Goal: Task Accomplishment & Management: Complete application form

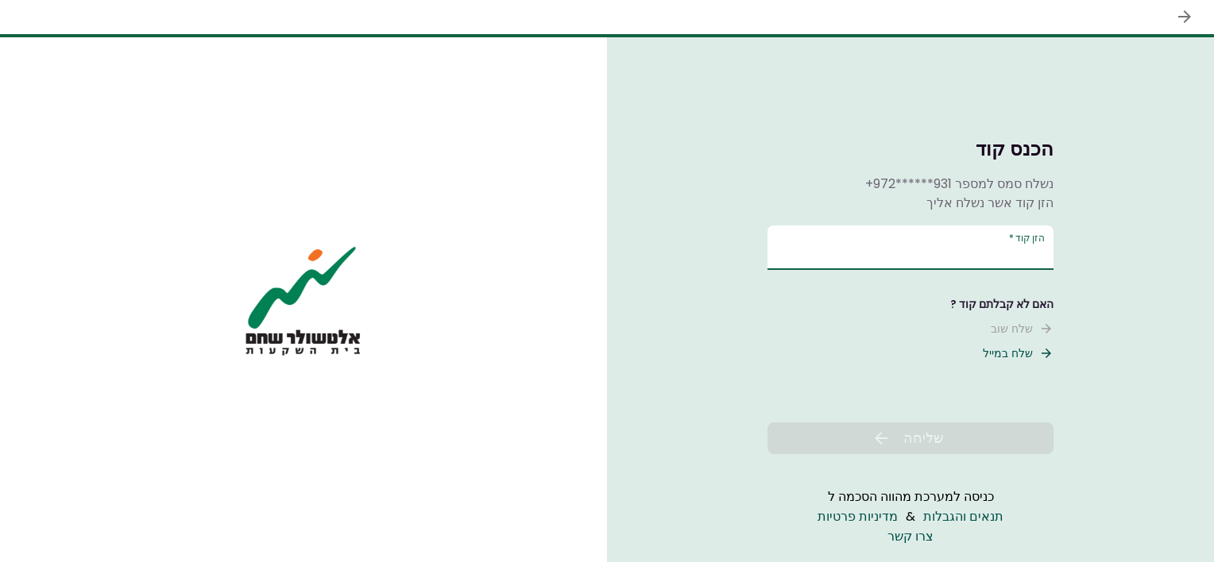
click at [848, 255] on input "הזן קוד   *" at bounding box center [910, 248] width 286 height 44
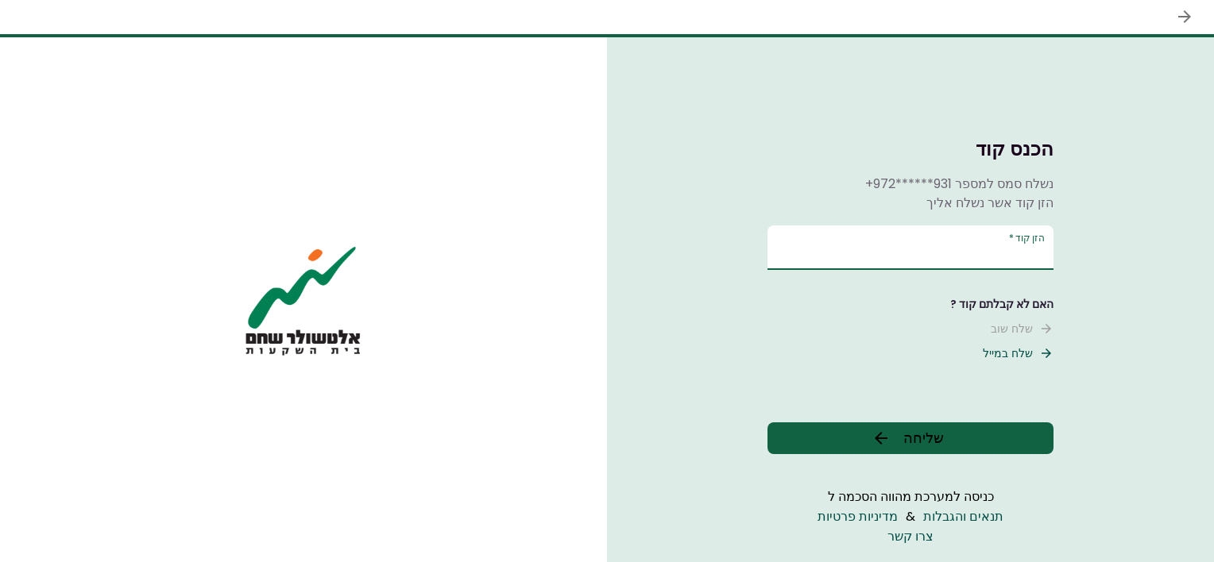
type input "******"
click at [894, 421] on div "הכנס קוד נשלח סמס למספר +972******931 הזן קוד אשר נשלח אליך הזן קוד   * ****** …" at bounding box center [910, 271] width 286 height 365
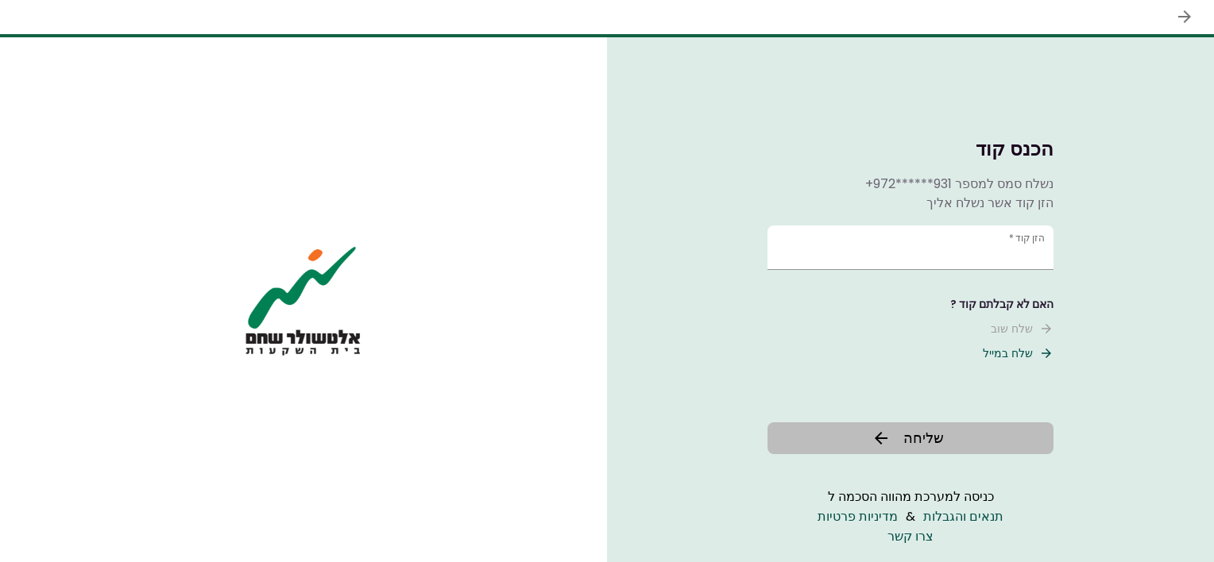
click at [903, 431] on span "שליחה" at bounding box center [923, 437] width 41 height 21
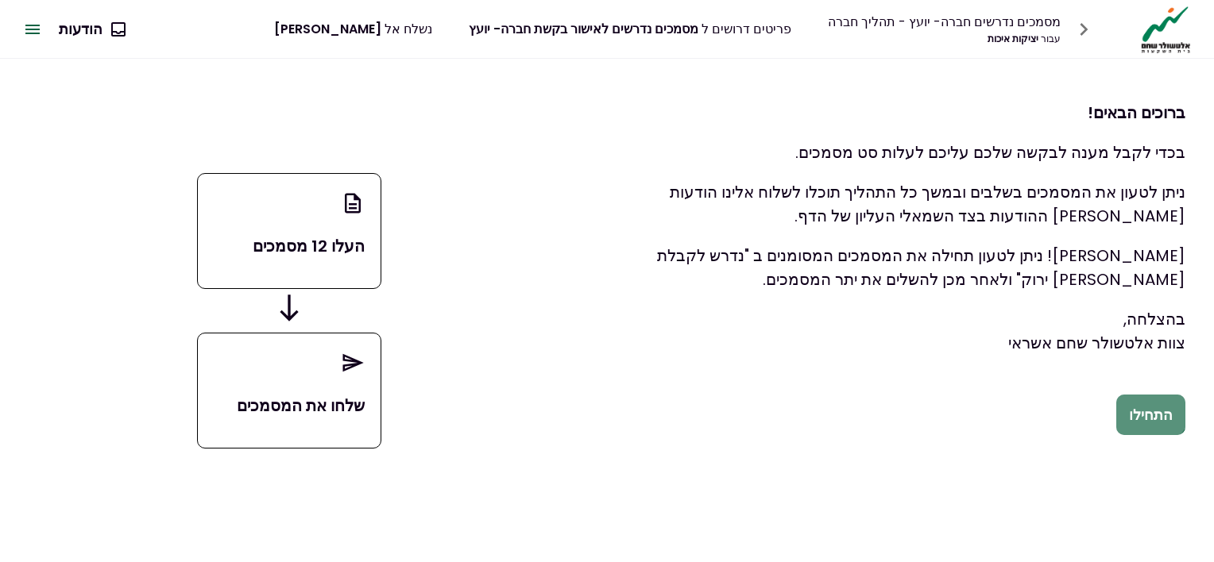
click at [1144, 399] on button "התחילו" at bounding box center [1150, 415] width 69 height 41
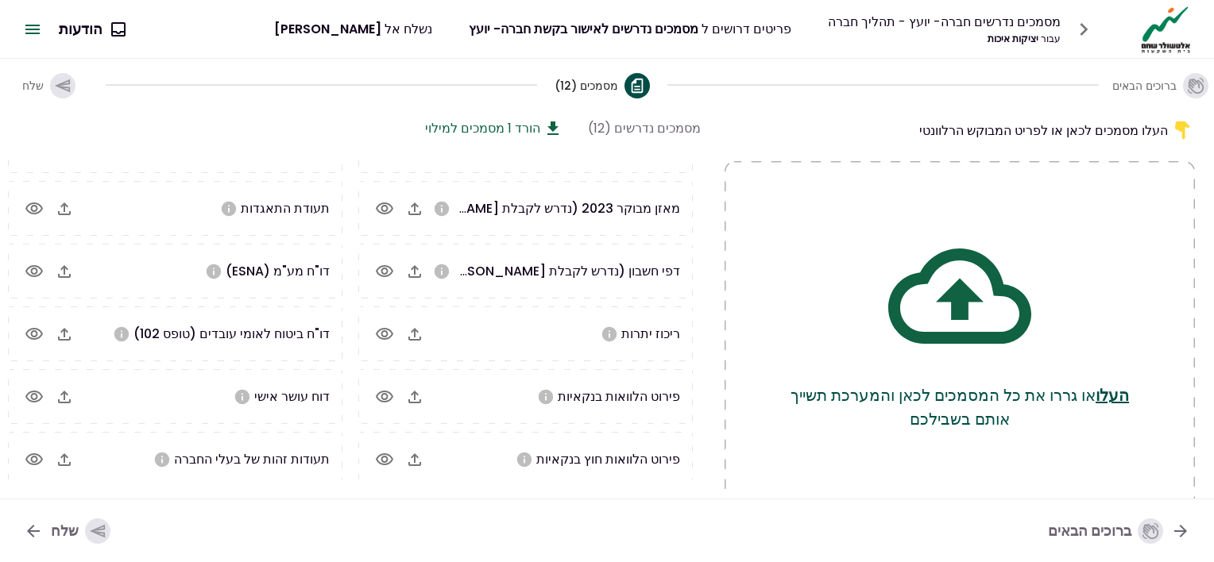
scroll to position [86, 0]
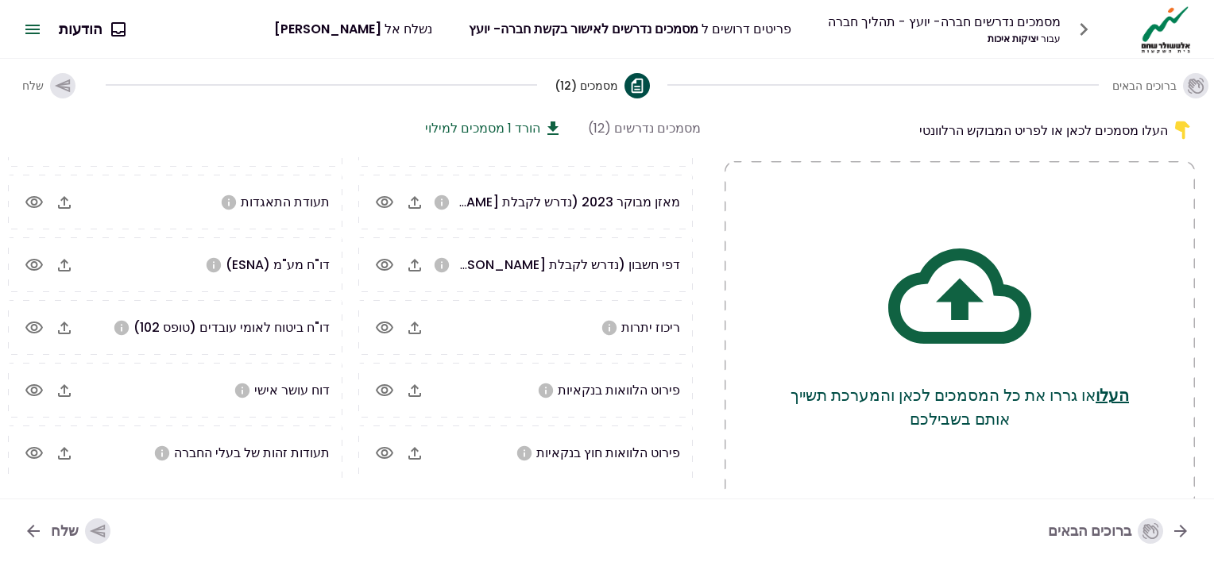
click at [74, 452] on icon "button" at bounding box center [64, 453] width 19 height 19
click at [60, 200] on icon "button" at bounding box center [64, 202] width 19 height 19
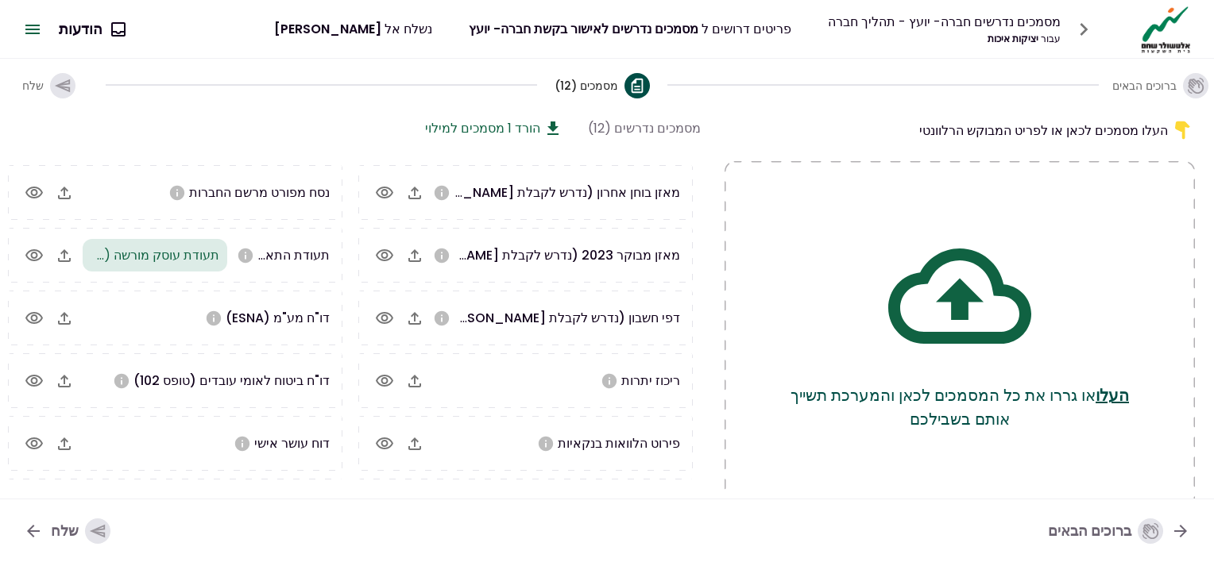
scroll to position [0, 0]
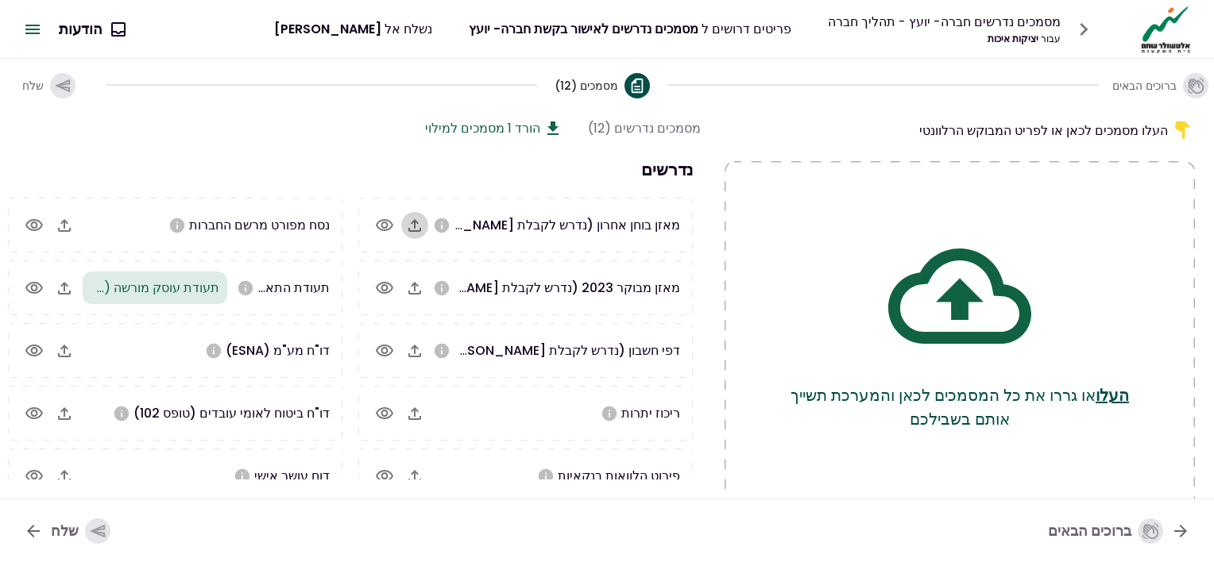
click at [419, 231] on icon "button" at bounding box center [414, 225] width 19 height 19
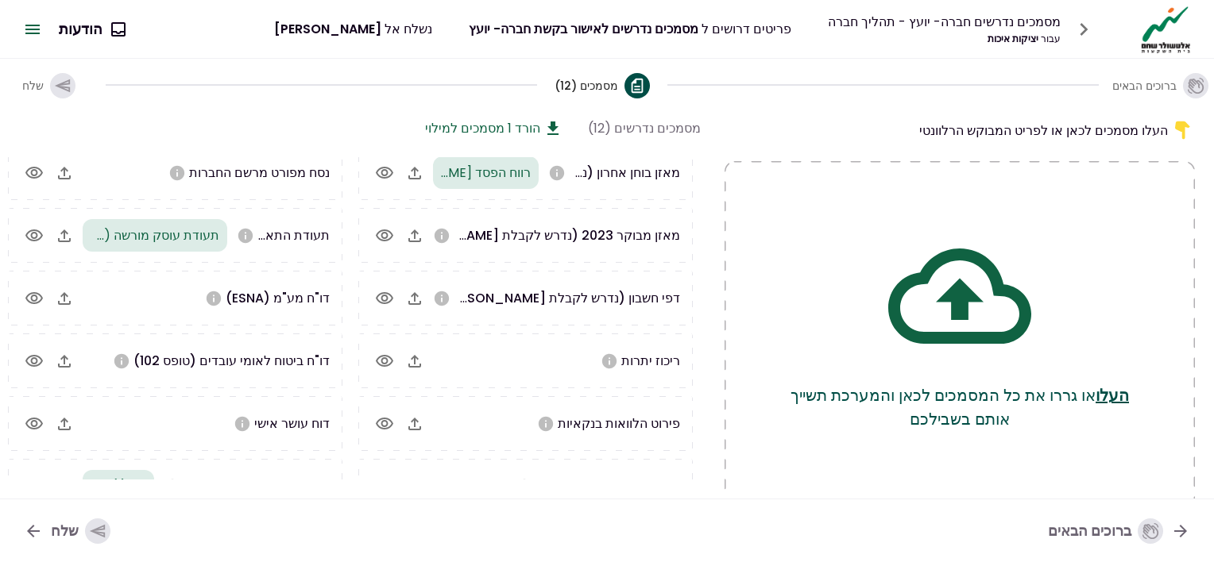
scroll to position [79, 0]
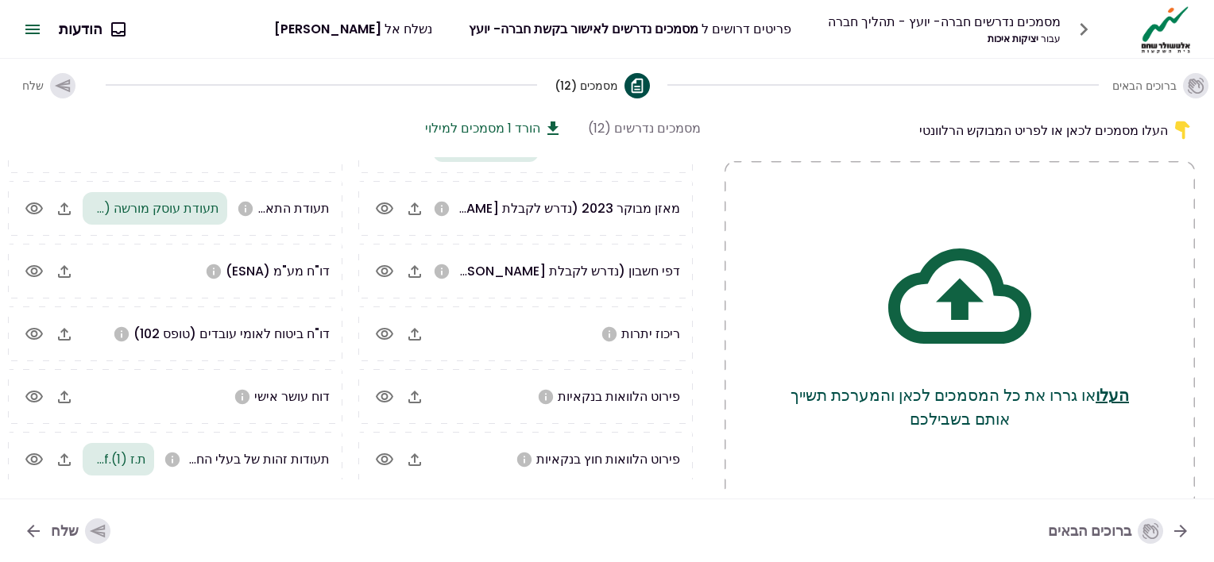
click at [60, 268] on icon "button" at bounding box center [64, 271] width 19 height 19
click at [731, 67] on div "ברוכים הבאים מסמכים (12) שלח" at bounding box center [607, 85] width 1214 height 52
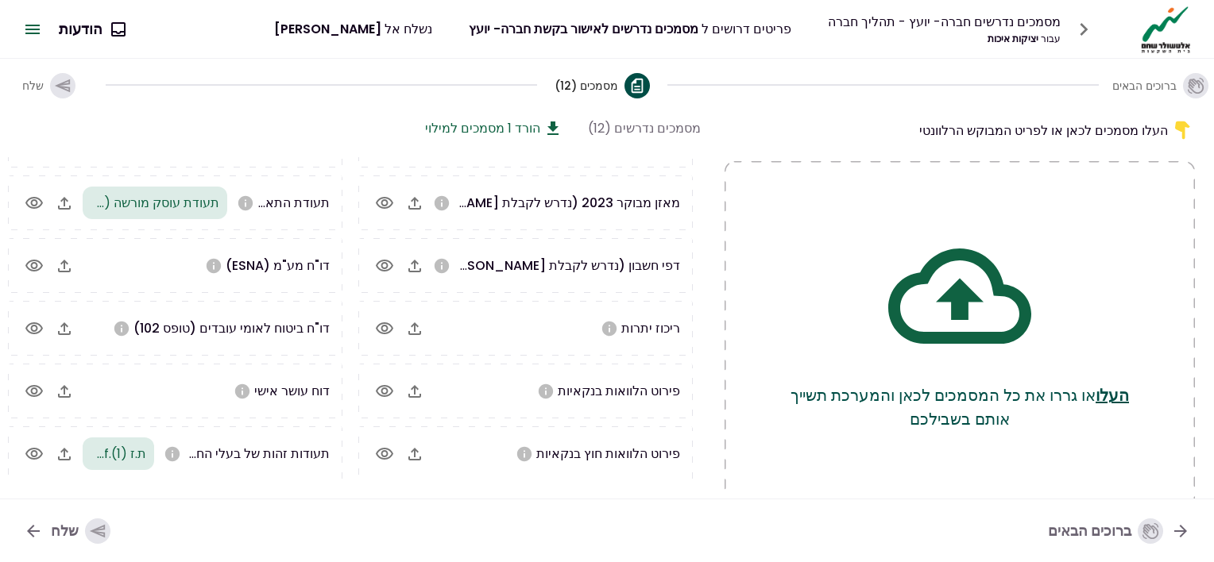
scroll to position [86, 0]
click at [64, 265] on icon "button" at bounding box center [64, 265] width 19 height 19
click at [65, 261] on icon "button" at bounding box center [64, 265] width 13 height 13
click at [416, 323] on icon "button" at bounding box center [414, 328] width 13 height 13
click at [422, 386] on icon "button" at bounding box center [414, 390] width 19 height 19
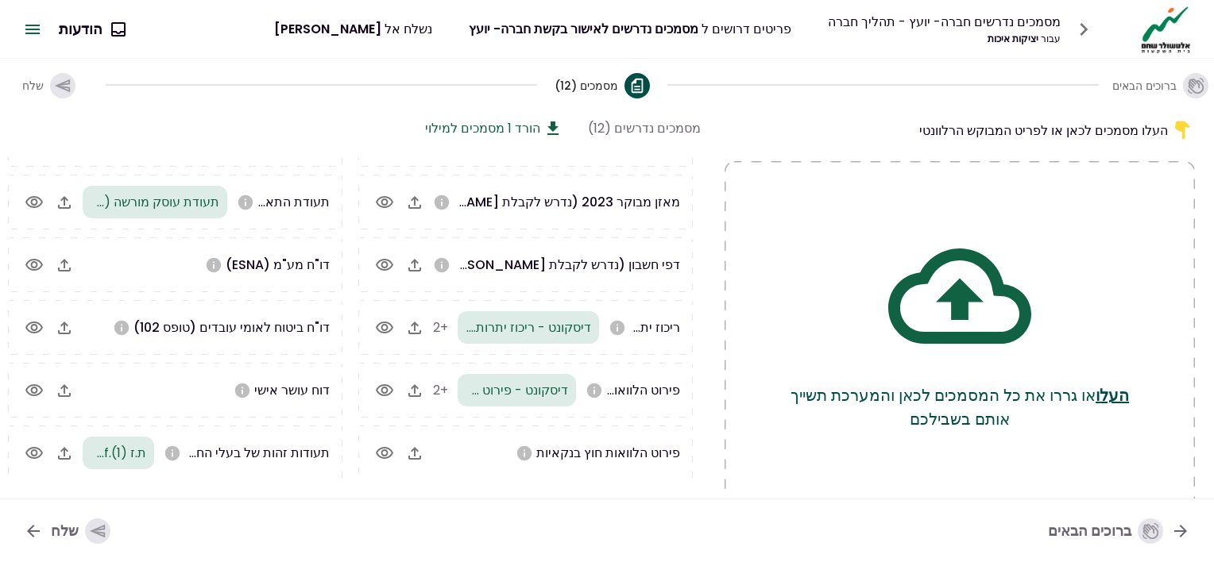
click at [416, 266] on icon "button" at bounding box center [414, 265] width 13 height 13
click at [70, 328] on icon "button" at bounding box center [64, 328] width 19 height 19
click at [417, 203] on icon "button" at bounding box center [414, 202] width 19 height 19
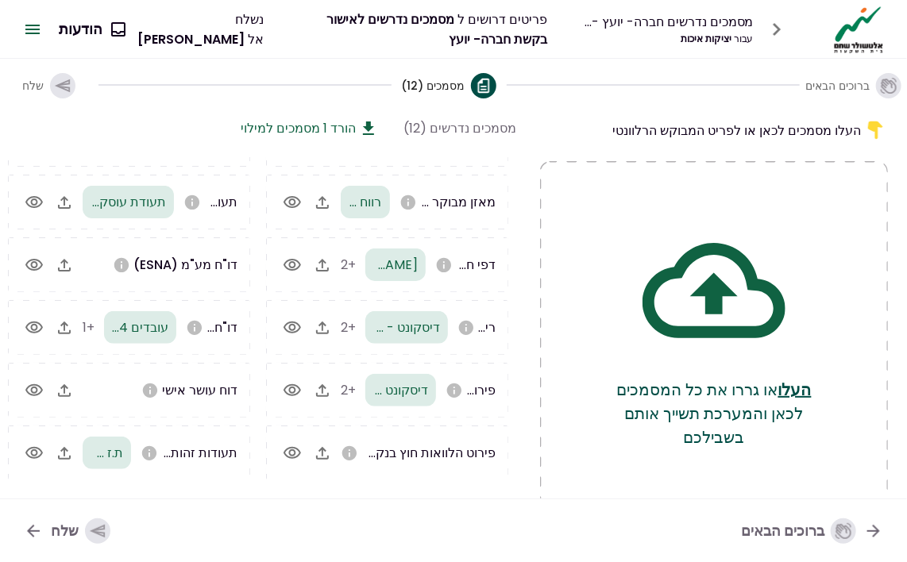
click at [185, 98] on div "ברוכים הבאים מסמכים (12) שלח" at bounding box center [453, 85] width 907 height 52
click at [72, 264] on icon "button" at bounding box center [64, 265] width 19 height 19
click at [71, 391] on icon "button" at bounding box center [64, 390] width 19 height 19
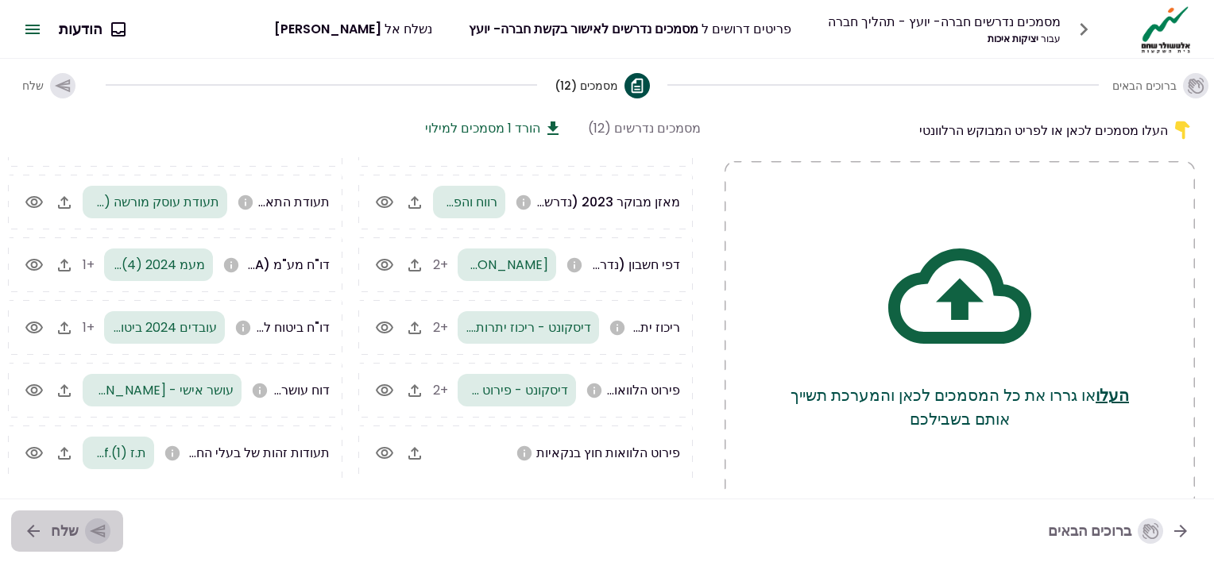
click at [95, 523] on icon "button" at bounding box center [97, 531] width 17 height 17
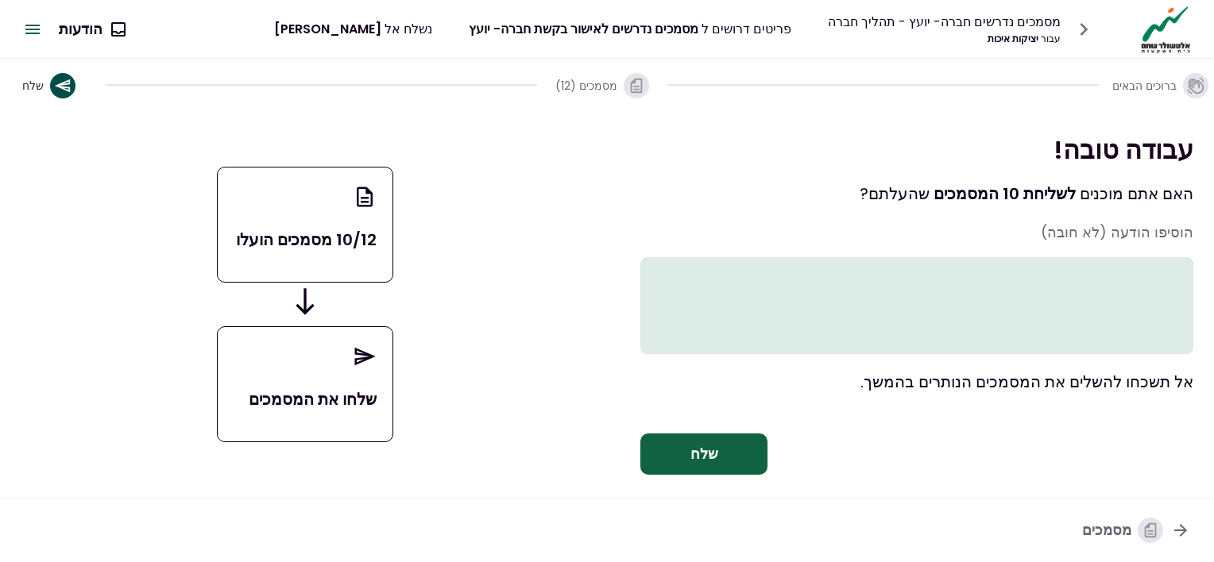
click at [1077, 267] on textarea at bounding box center [916, 305] width 553 height 97
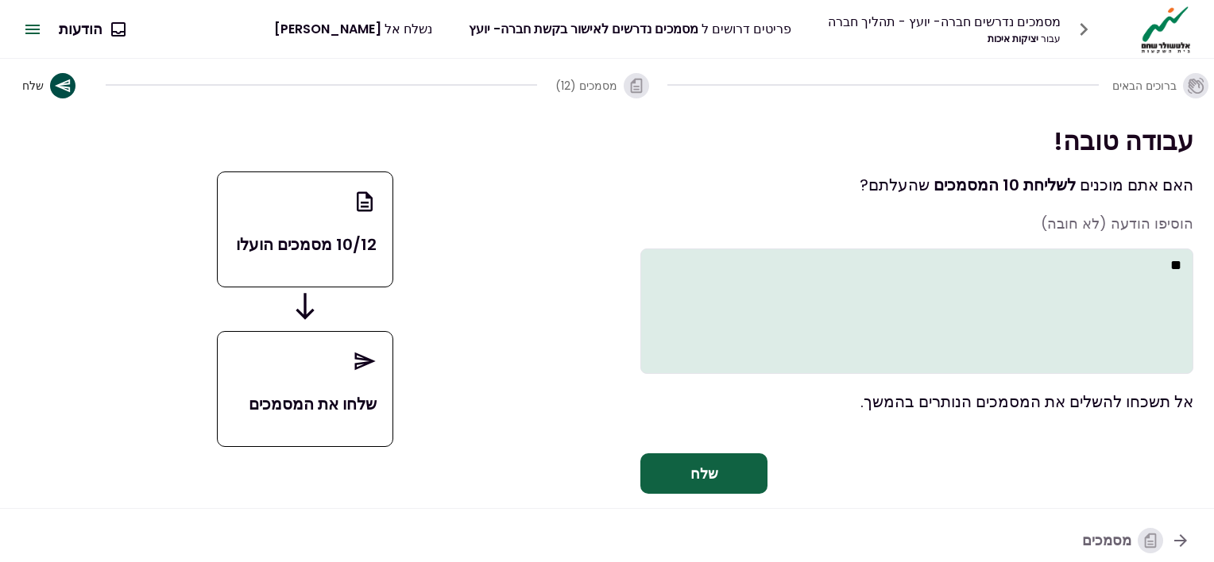
type textarea "*"
type textarea "**********"
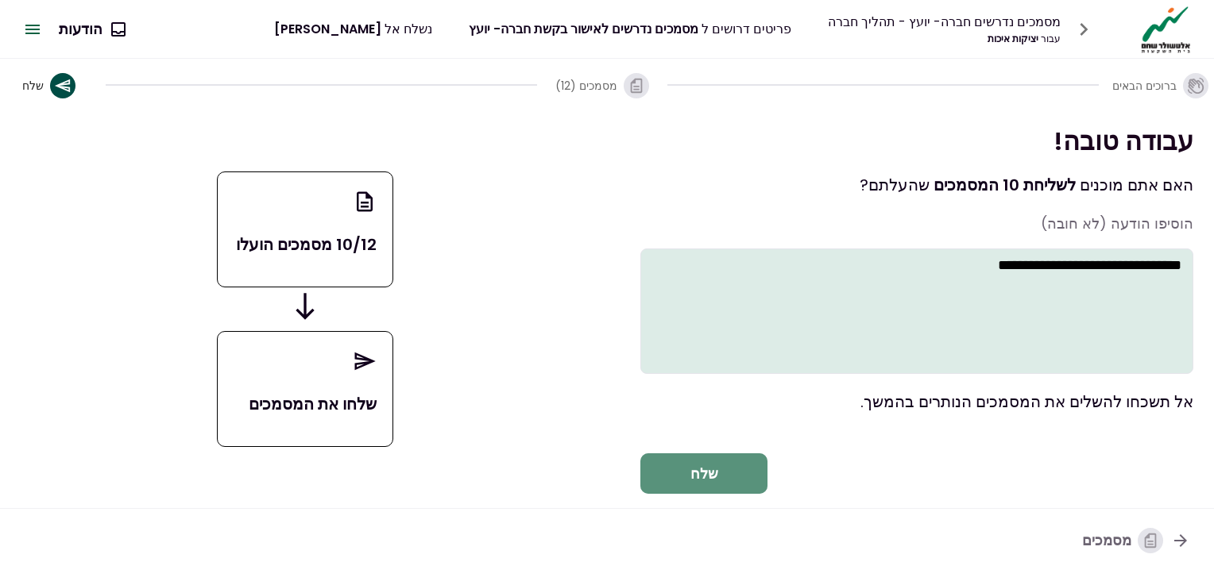
click at [710, 470] on button "שלח" at bounding box center [703, 474] width 127 height 41
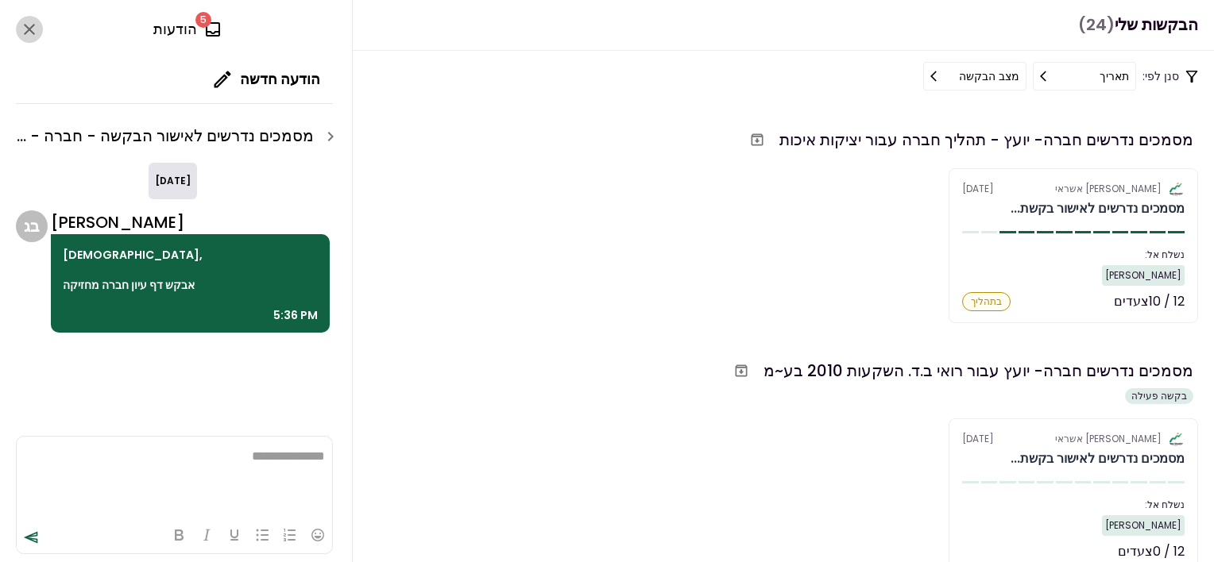
click at [33, 30] on icon "close" at bounding box center [29, 29] width 19 height 19
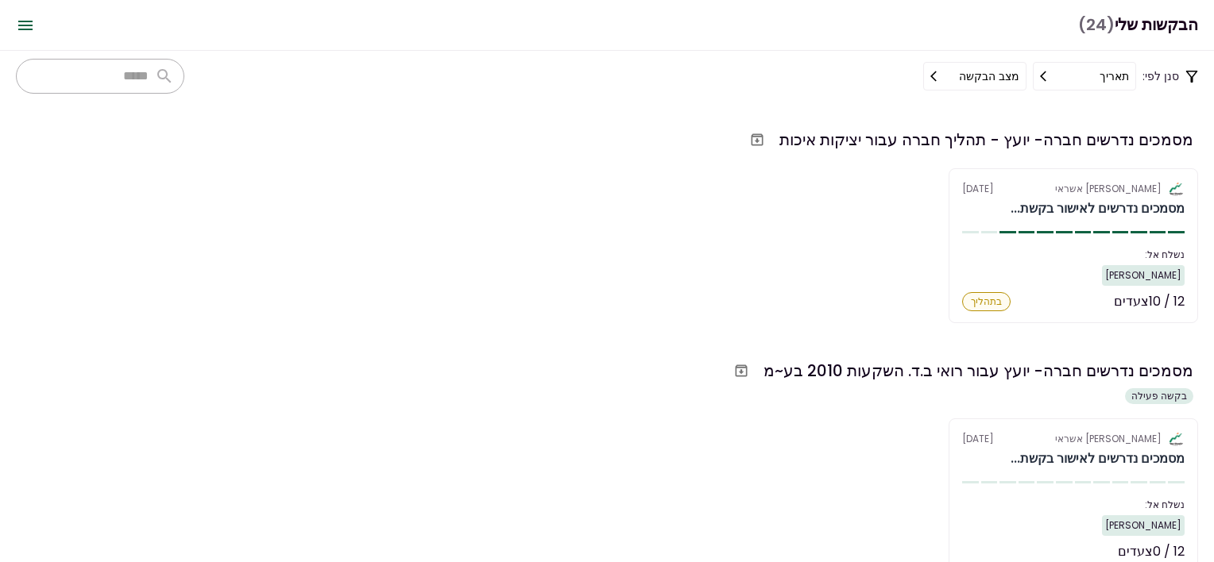
click at [25, 30] on icon "Open menu" at bounding box center [25, 25] width 19 height 19
